Goal: Task Accomplishment & Management: Use online tool/utility

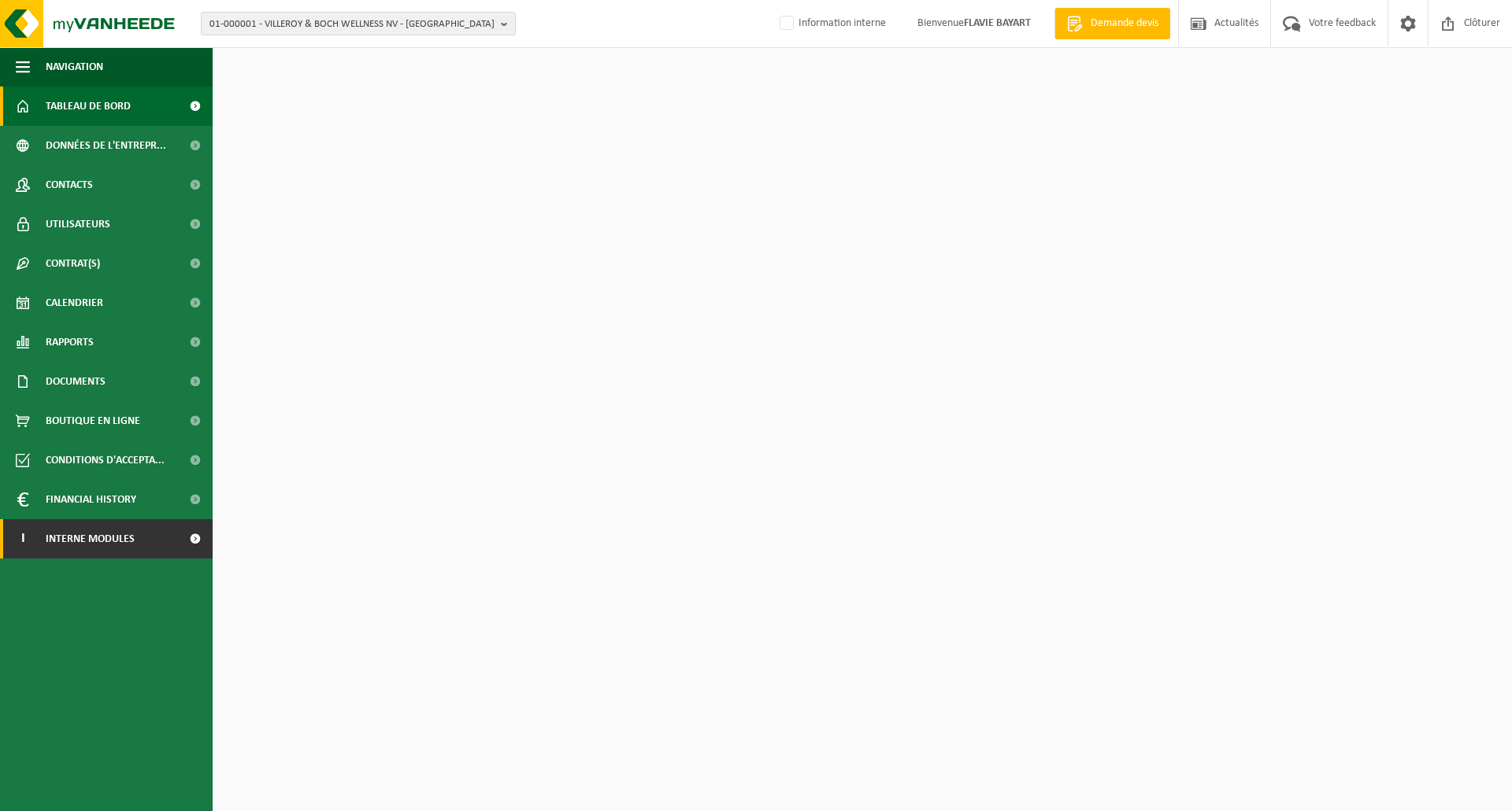
click at [161, 537] on link "I Interne modules" at bounding box center [106, 538] width 212 height 39
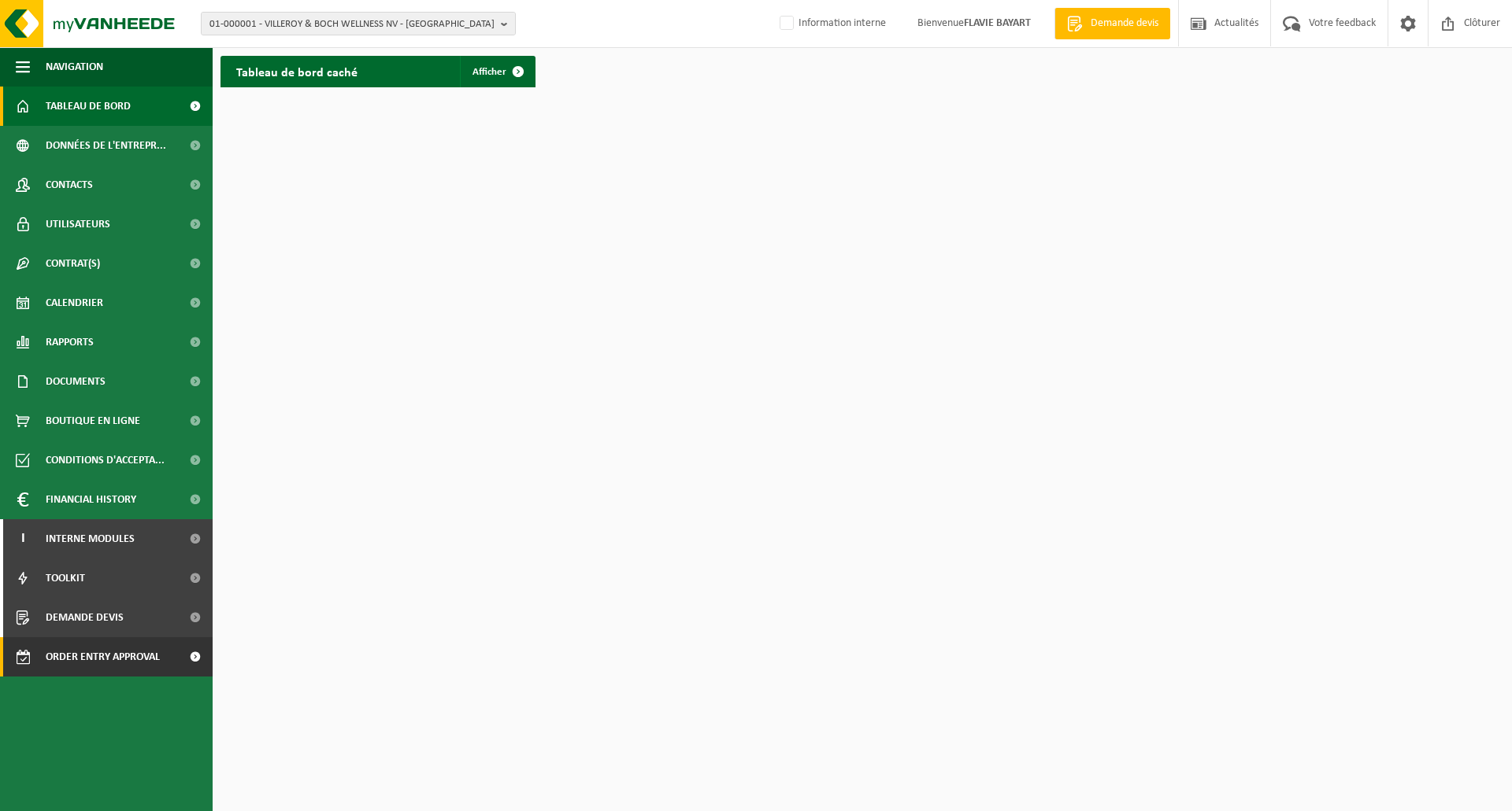
click at [103, 654] on span "Order entry approval" at bounding box center [102, 656] width 114 height 39
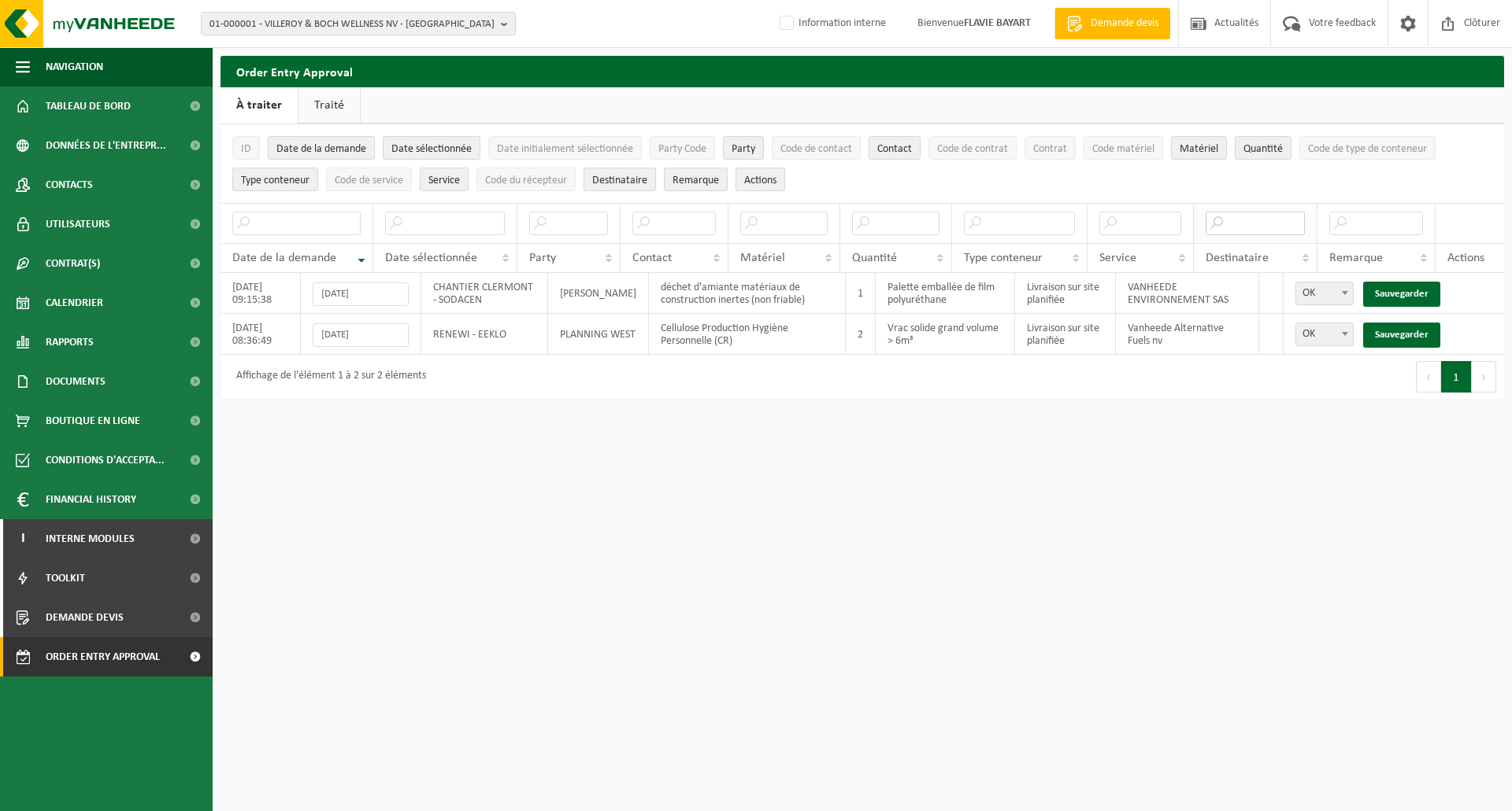
click at [1242, 224] on input "text" at bounding box center [1256, 224] width 100 height 23
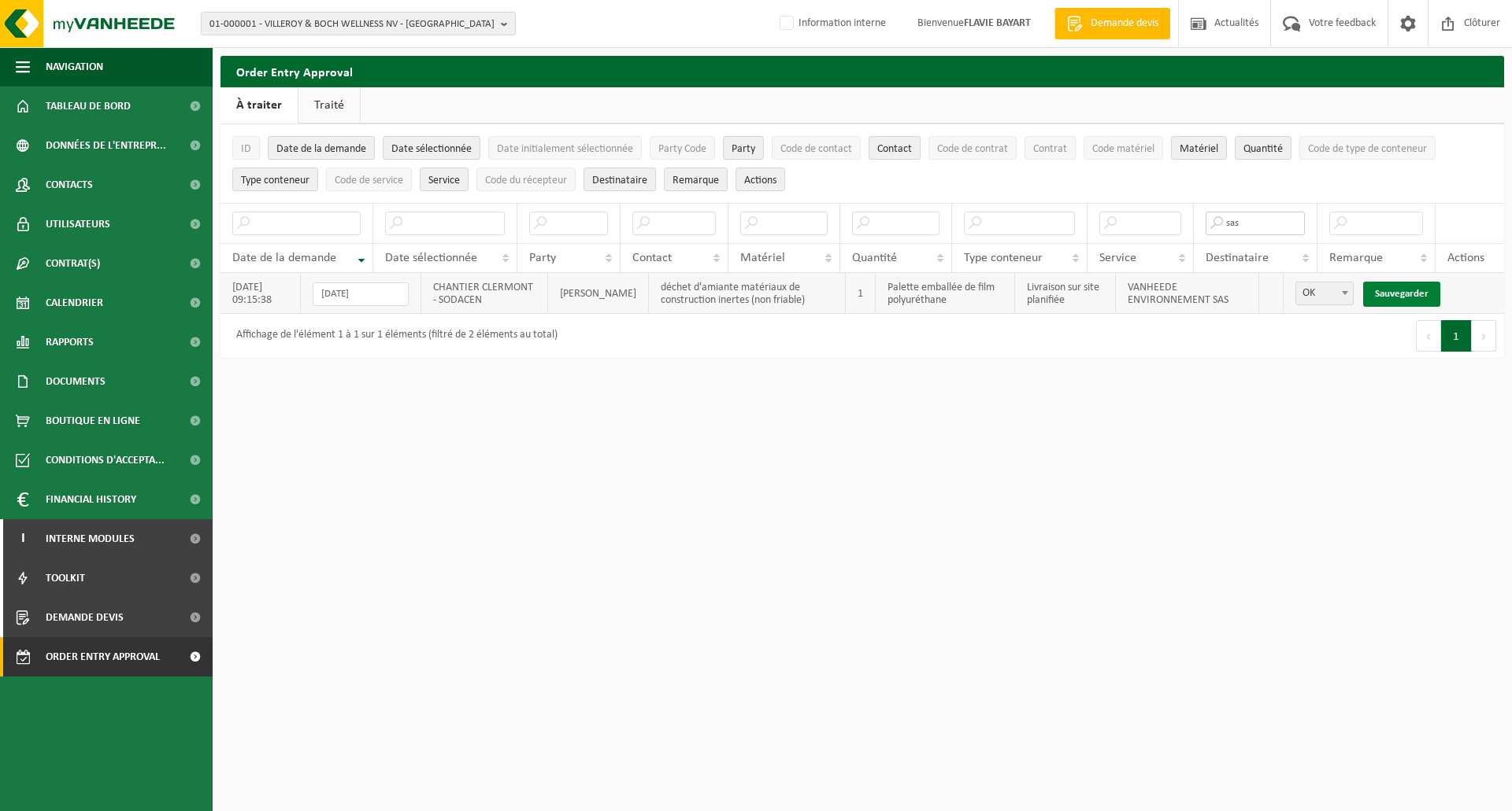
type input "sas"
click at [1388, 295] on link "Sauvegarder" at bounding box center [1401, 294] width 77 height 25
